Goal: Transaction & Acquisition: Purchase product/service

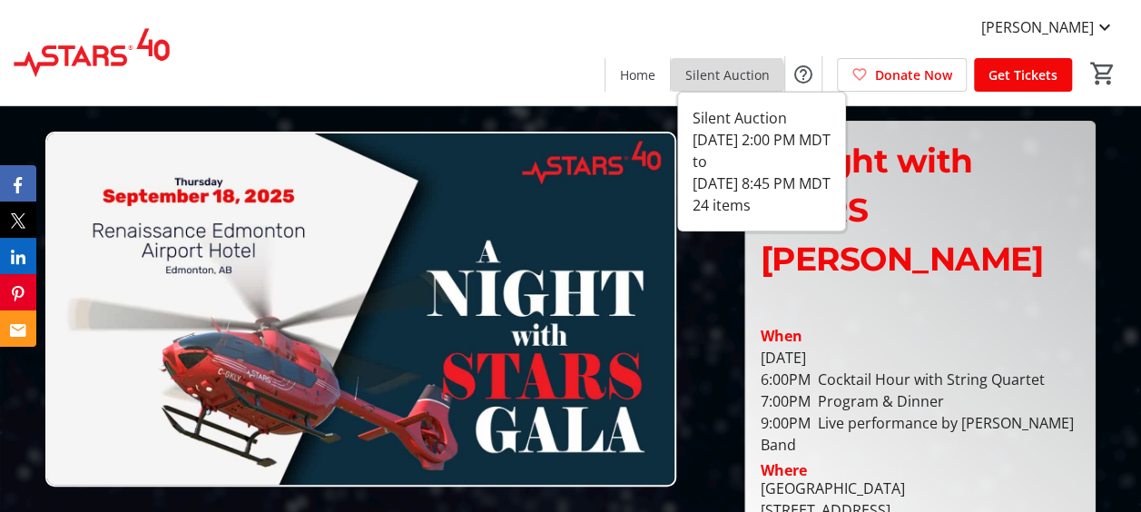
click at [724, 84] on span at bounding box center [727, 75] width 113 height 44
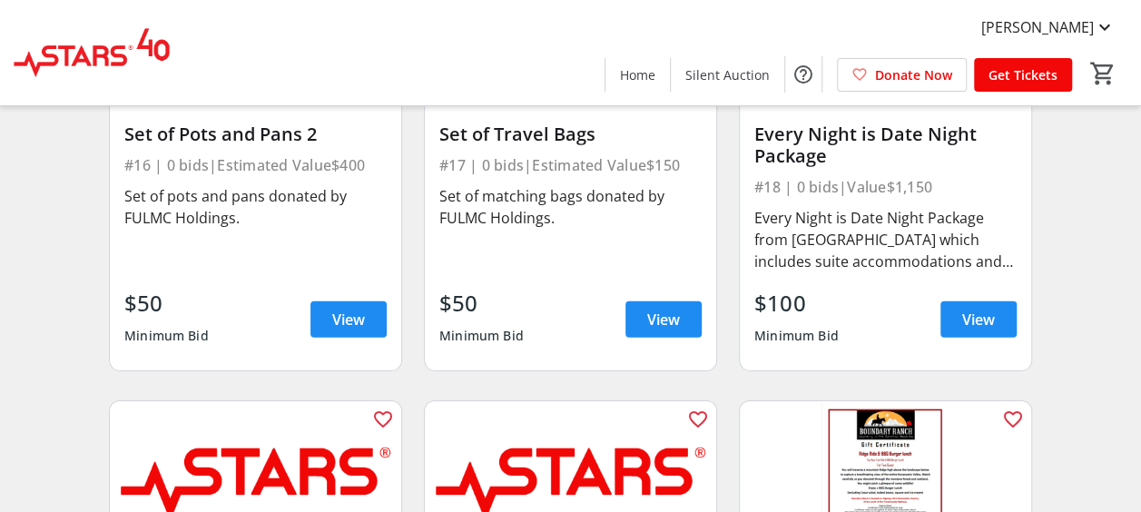
scroll to position [2631, 0]
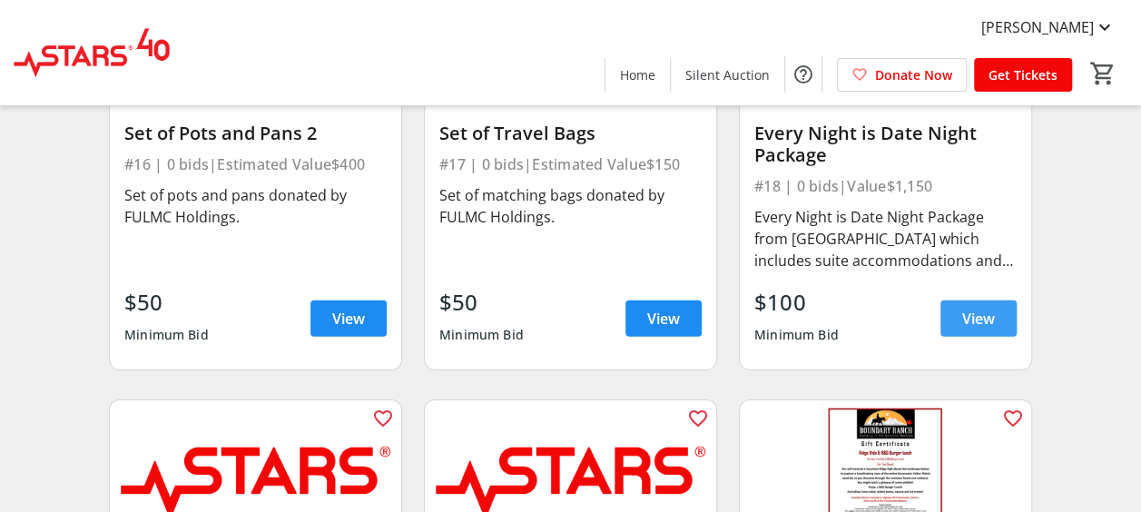
click at [975, 308] on span "View" at bounding box center [978, 319] width 33 height 22
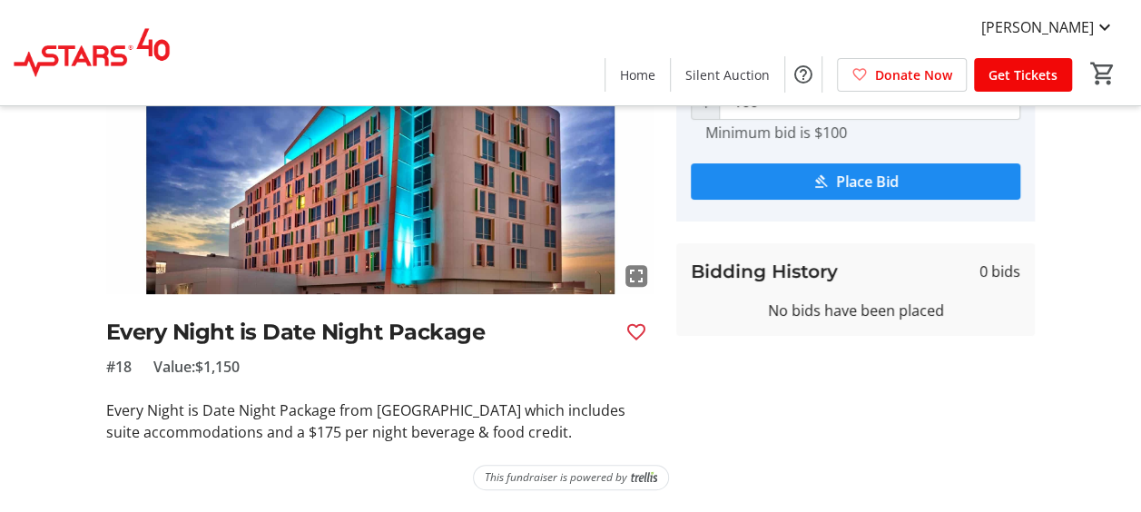
scroll to position [207, 0]
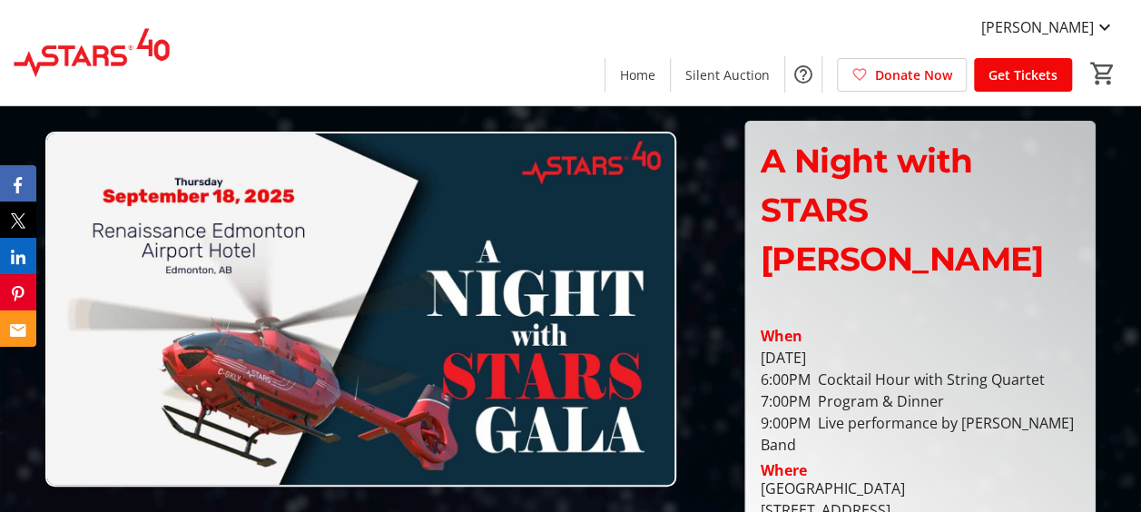
scroll to position [2, 0]
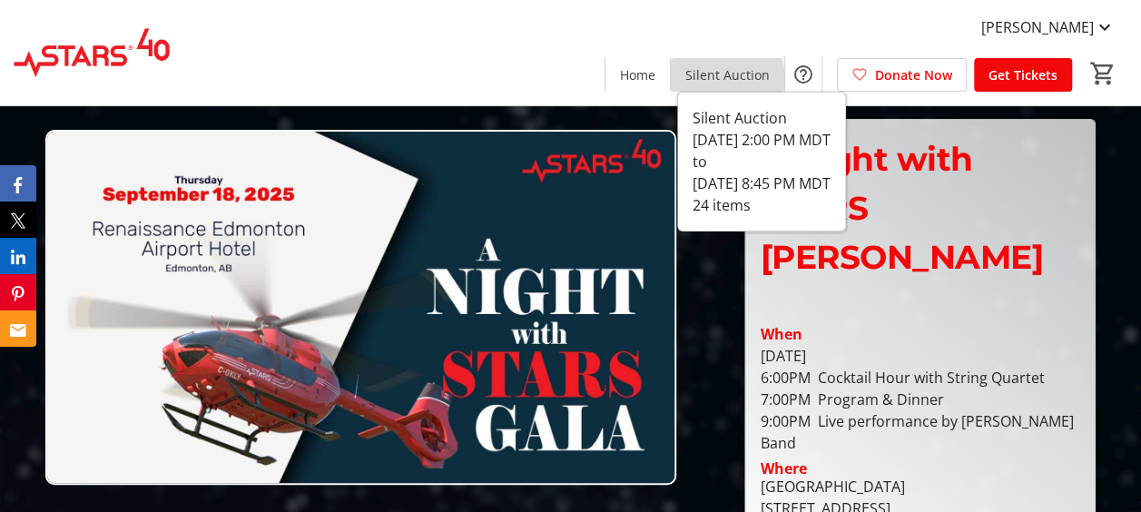
click at [711, 82] on span "Silent Auction" at bounding box center [727, 74] width 84 height 19
